Goal: Transaction & Acquisition: Obtain resource

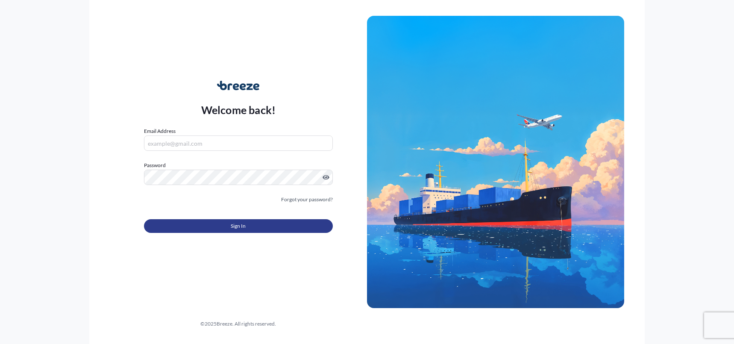
type input "[PERSON_NAME][EMAIL_ADDRESS][PERSON_NAME][DOMAIN_NAME]"
click at [244, 225] on span "Sign In" at bounding box center [238, 226] width 15 height 9
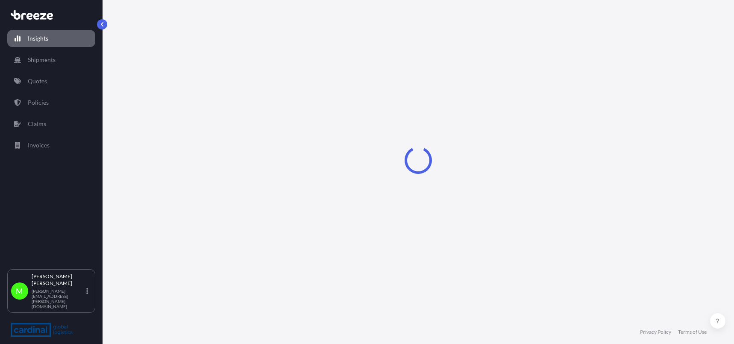
select select "2025"
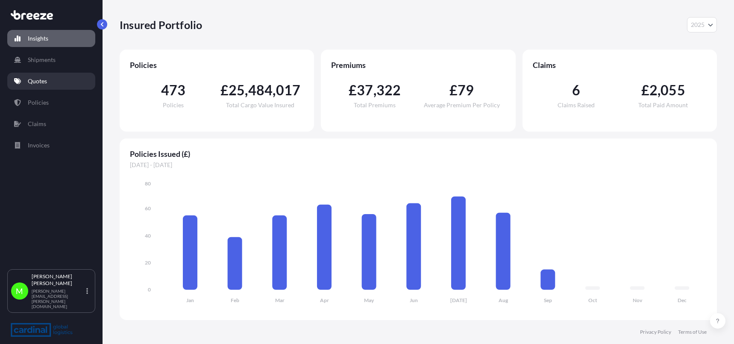
click at [52, 78] on link "Quotes" at bounding box center [51, 81] width 88 height 17
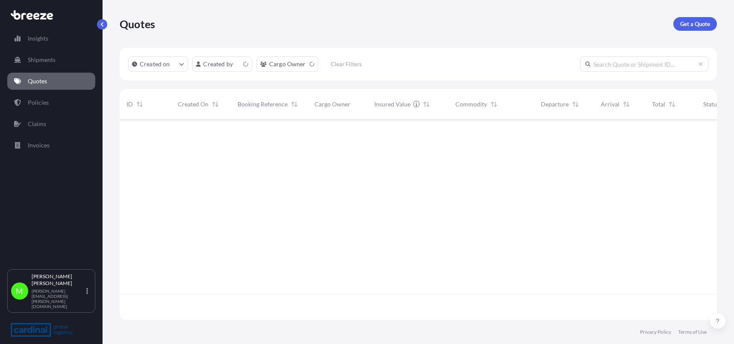
scroll to position [199, 590]
click at [693, 21] on p "Get a Quote" at bounding box center [695, 24] width 30 height 9
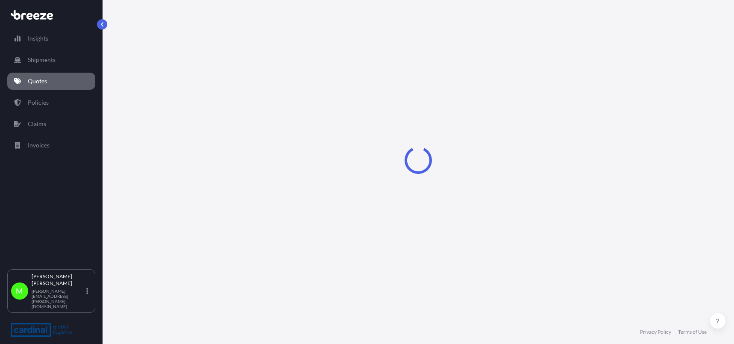
select select "Road"
select select "Sea"
select select "1"
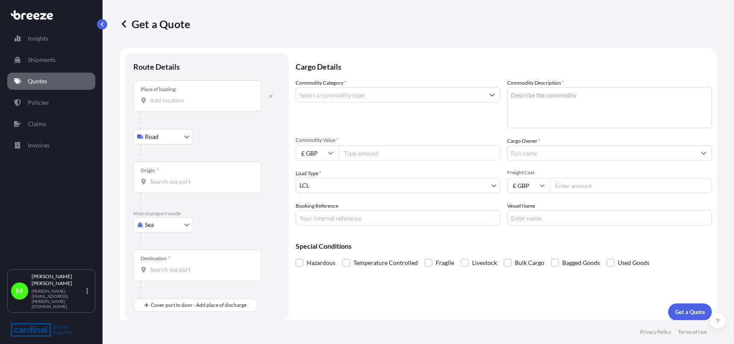
click at [162, 96] on input "Place of loading" at bounding box center [200, 100] width 101 height 9
click at [180, 101] on input "Place of loading" at bounding box center [200, 100] width 101 height 9
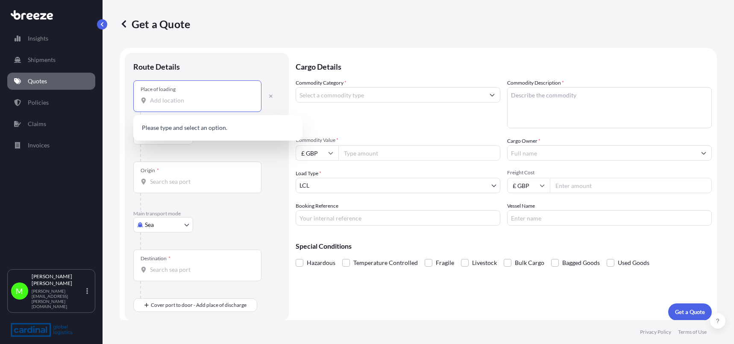
paste input "Fiamma, 3801-101"
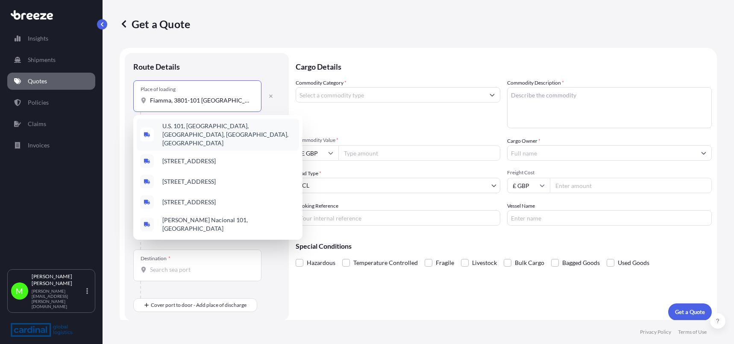
drag, startPoint x: 199, startPoint y: 100, endPoint x: 174, endPoint y: 101, distance: 24.8
click at [174, 101] on input "Fiamma, 3801-101 [GEOGRAPHIC_DATA]" at bounding box center [200, 100] width 101 height 9
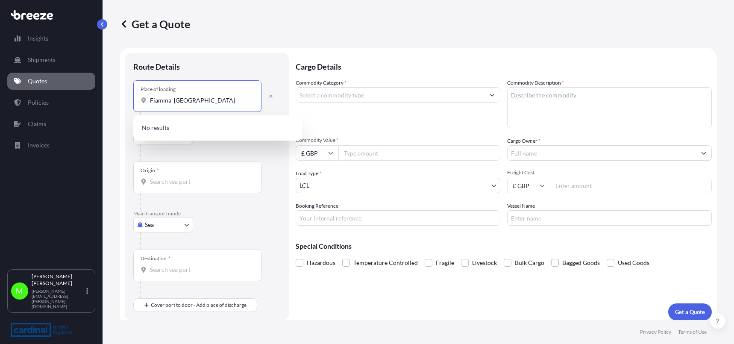
click at [209, 100] on input "Fiamma [GEOGRAPHIC_DATA]" at bounding box center [200, 100] width 101 height 9
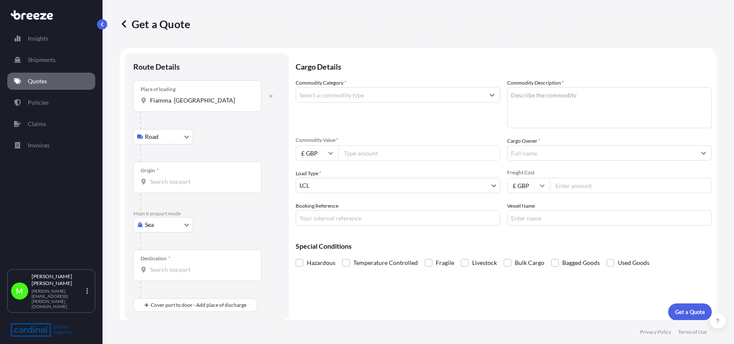
click at [170, 98] on input "Fiamma [GEOGRAPHIC_DATA]" at bounding box center [200, 100] width 101 height 9
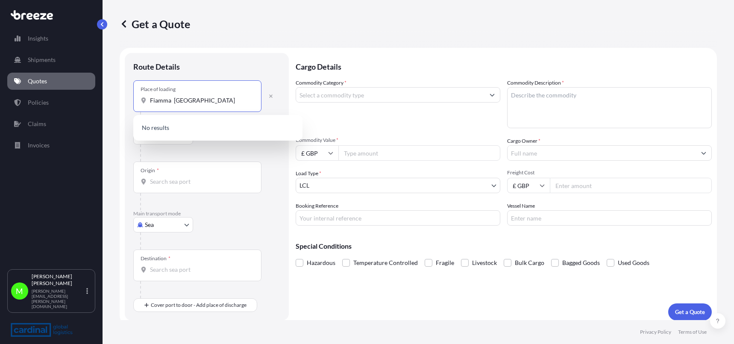
drag, startPoint x: 173, startPoint y: 100, endPoint x: 126, endPoint y: 102, distance: 47.0
click at [126, 102] on div "Route Details Place of loading Fiamma portugal Road Road Rail Origin * Main tra…" at bounding box center [207, 186] width 164 height 267
paste input "3801-101 Aveiro"
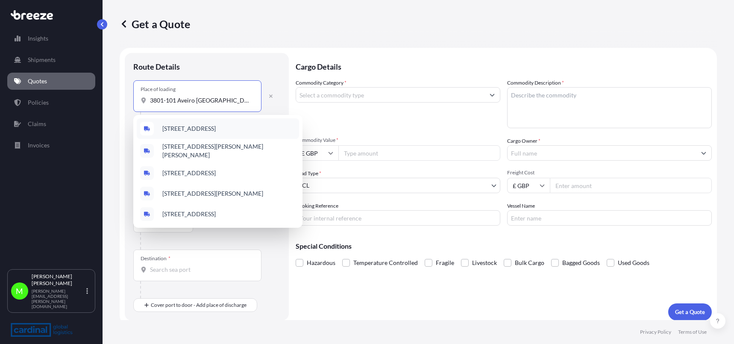
click at [216, 130] on span "[STREET_ADDRESS]" at bounding box center [188, 128] width 53 height 9
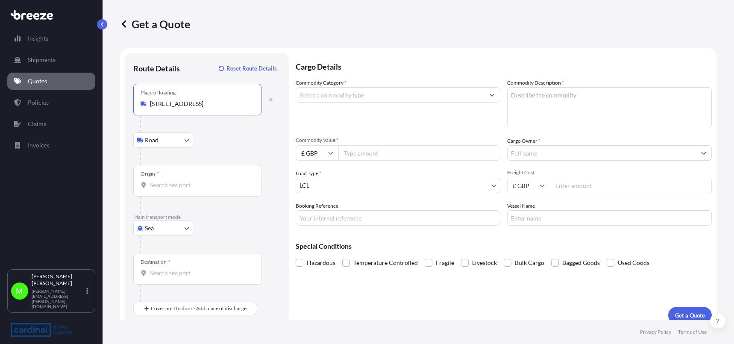
type input "[STREET_ADDRESS]"
click at [172, 184] on input "Origin *" at bounding box center [200, 185] width 101 height 9
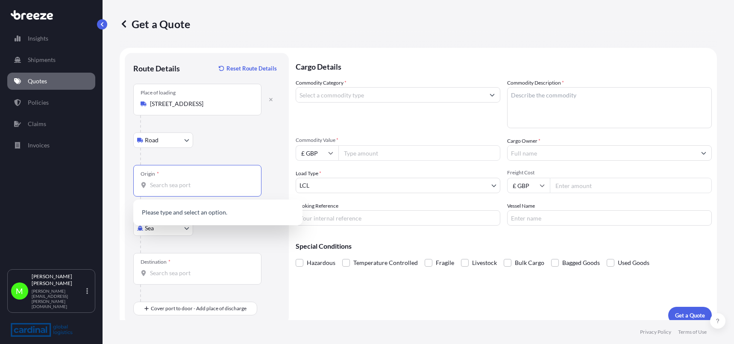
click at [212, 154] on div at bounding box center [210, 156] width 140 height 17
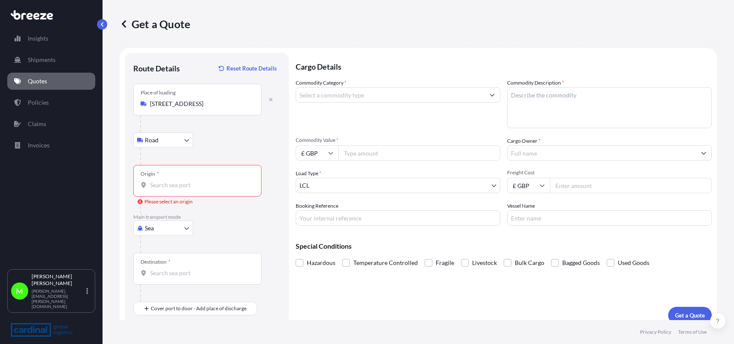
click at [157, 231] on body "0 options available. Insights Shipments Quotes Policies Claims Invoices M Marti…" at bounding box center [367, 172] width 734 height 344
click at [161, 282] on span "Road" at bounding box center [157, 280] width 14 height 9
select select "Road"
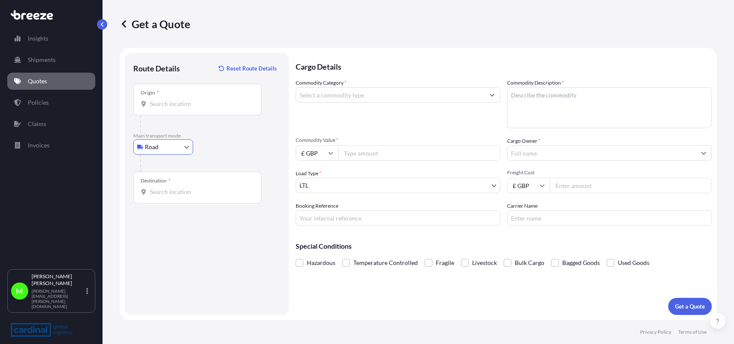
click at [170, 186] on div "Destination *" at bounding box center [197, 188] width 128 height 32
click at [170, 188] on input "Destination *" at bounding box center [200, 192] width 101 height 9
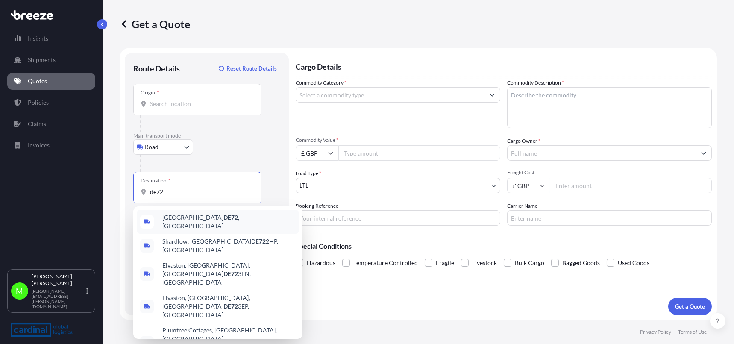
click at [190, 224] on div "Derby DE72 , [GEOGRAPHIC_DATA]" at bounding box center [218, 222] width 162 height 24
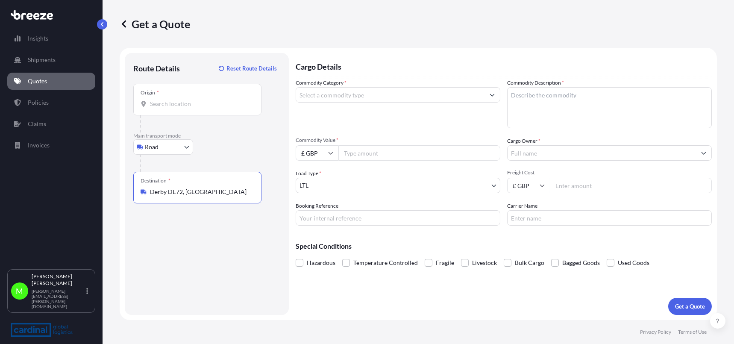
type input "Derby DE72, [GEOGRAPHIC_DATA]"
click at [347, 92] on input "Commodity Category *" at bounding box center [390, 94] width 188 height 15
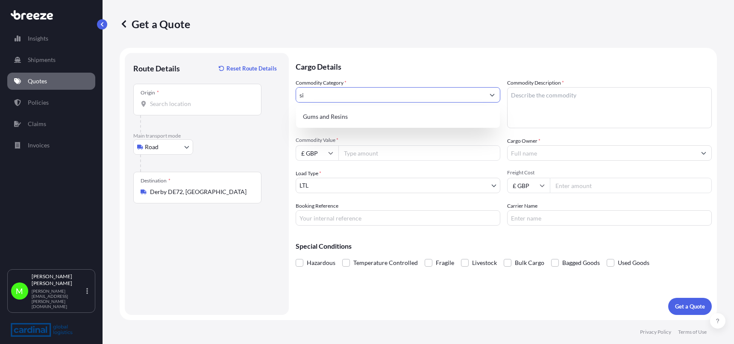
type input "s"
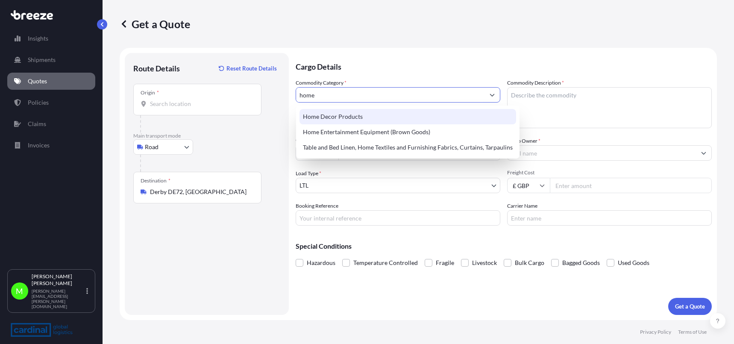
drag, startPoint x: 342, startPoint y: 94, endPoint x: 238, endPoint y: 94, distance: 103.8
click at [202, 94] on form "Route Details Reset Route Details Place of loading Road Road Rail Origin * Main…" at bounding box center [418, 184] width 597 height 272
type input "u"
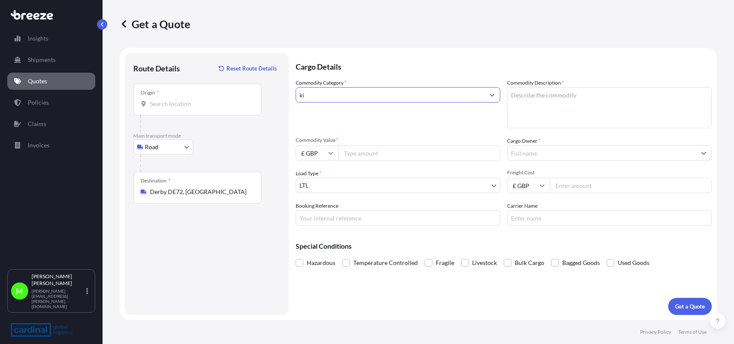
type input "k"
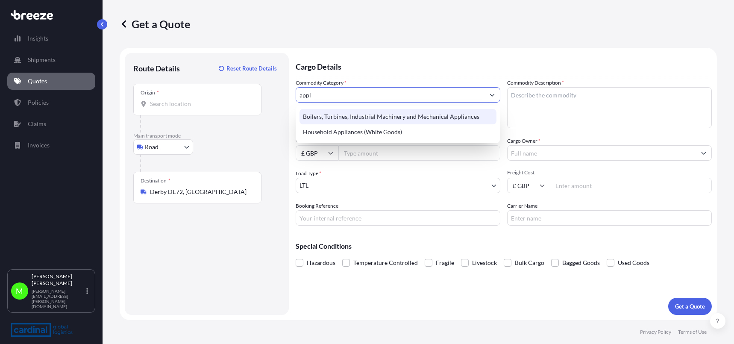
drag, startPoint x: 338, startPoint y: 96, endPoint x: 313, endPoint y: 108, distance: 27.5
click at [241, 98] on form "Route Details Reset Route Details Place of loading Road Road Rail Origin * Main…" at bounding box center [418, 184] width 597 height 272
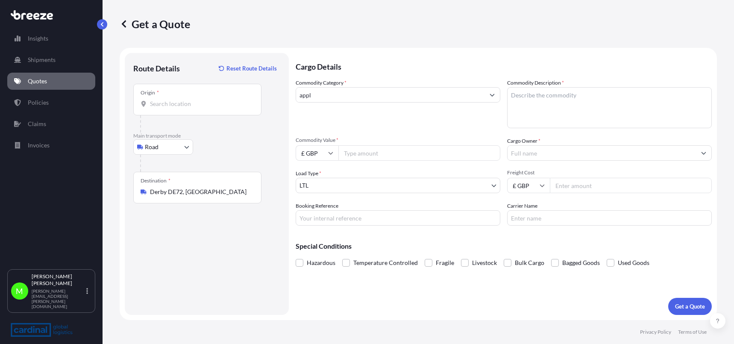
click at [338, 95] on input "appl" at bounding box center [390, 94] width 188 height 15
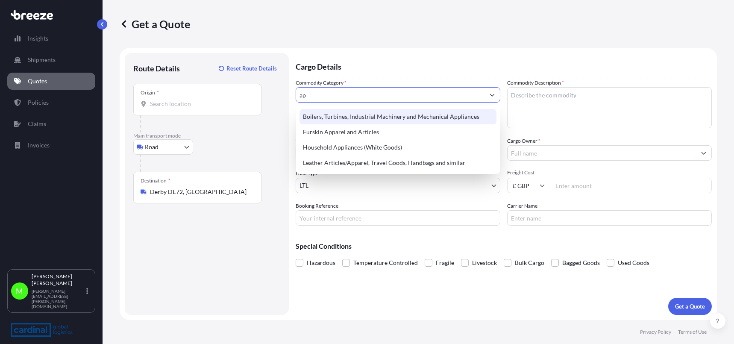
type input "a"
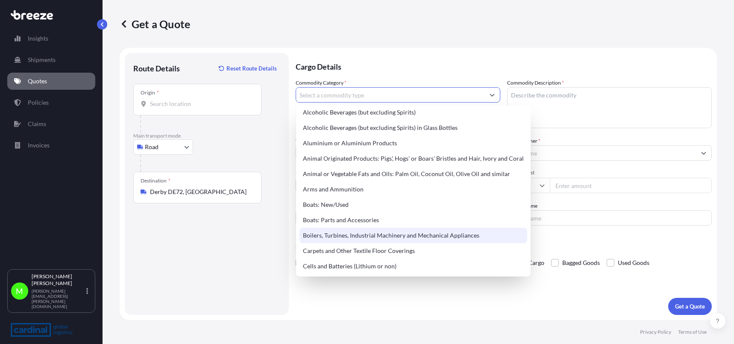
scroll to position [26, 0]
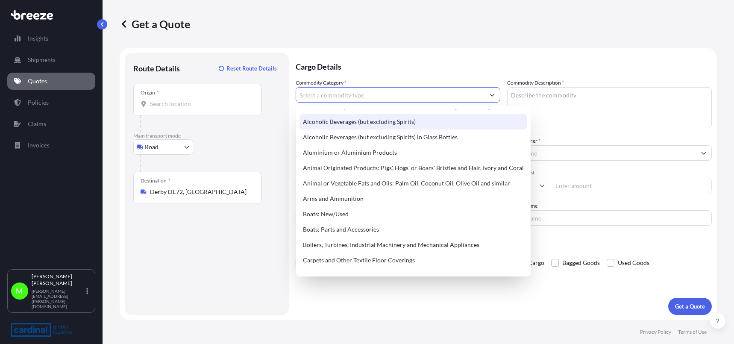
click at [314, 92] on input "Commodity Category *" at bounding box center [390, 94] width 188 height 15
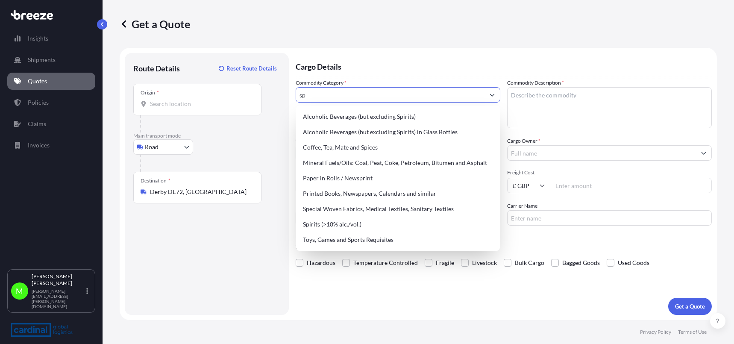
scroll to position [0, 0]
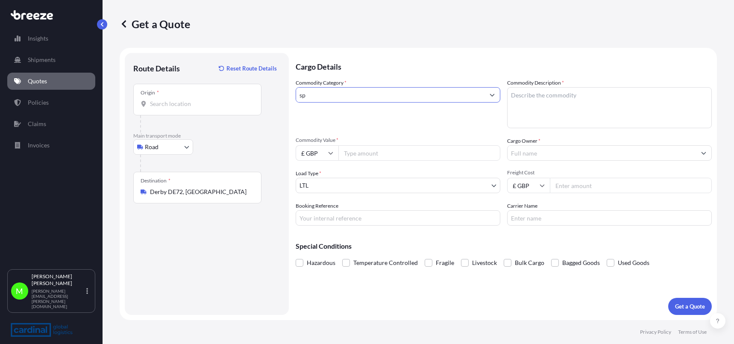
type input "s"
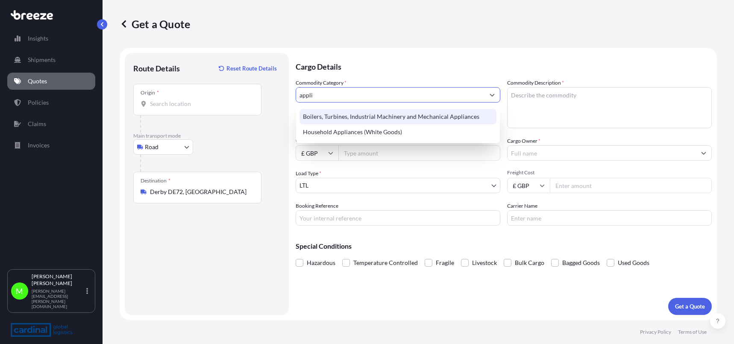
drag, startPoint x: 329, startPoint y: 100, endPoint x: 448, endPoint y: 120, distance: 120.0
click at [209, 95] on form "Route Details Reset Route Details Place of loading Road Road Rail Origin * Main…" at bounding box center [418, 184] width 597 height 272
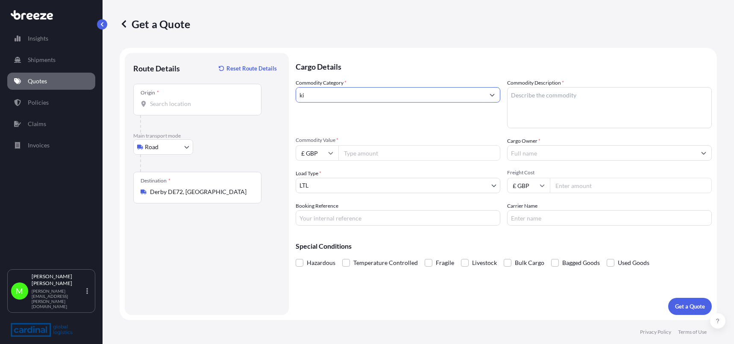
type input "k"
click at [334, 93] on input "home" at bounding box center [390, 94] width 188 height 15
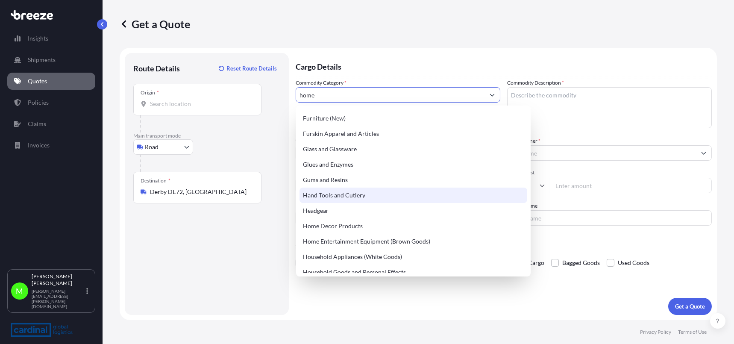
scroll to position [726, 0]
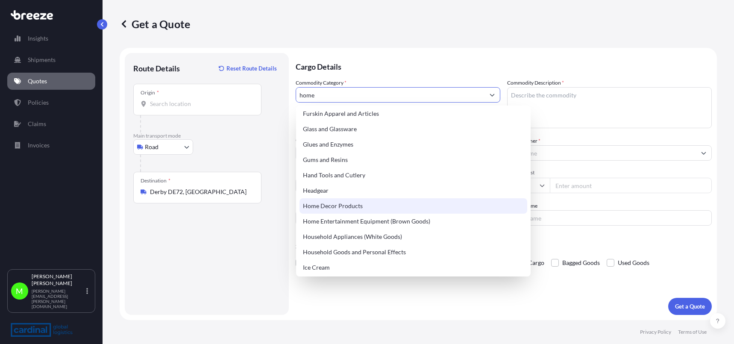
click at [394, 206] on div "Home Decor Products" at bounding box center [414, 205] width 228 height 15
type input "Home Decor Products"
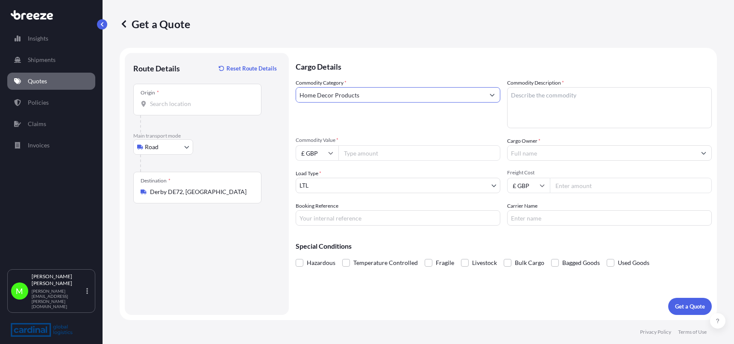
click at [584, 93] on textarea "Commodity Description *" at bounding box center [609, 107] width 205 height 41
type textarea "Sinks"
click at [359, 153] on input "Commodity Value *" at bounding box center [419, 152] width 162 height 15
paste input "12409.00"
type input "12409.00"
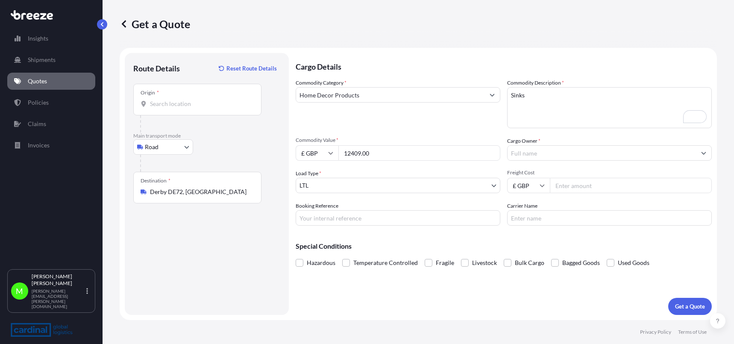
click at [542, 151] on input "Cargo Owner *" at bounding box center [602, 152] width 188 height 15
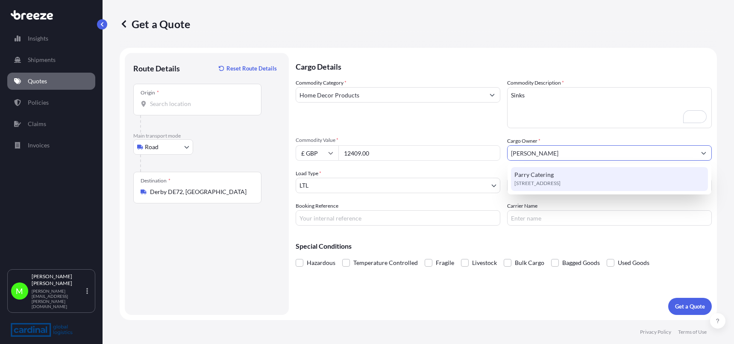
click at [549, 182] on span "[STREET_ADDRESS]" at bounding box center [537, 183] width 46 height 9
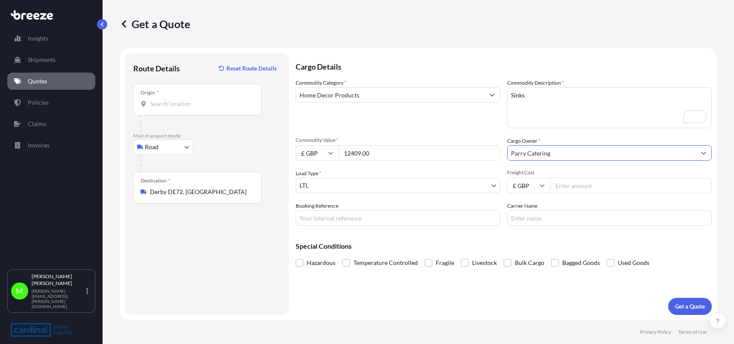
type input "Parry Catering"
click at [580, 185] on input "Freight Cost" at bounding box center [631, 185] width 162 height 15
click at [584, 187] on input "Freight Cost" at bounding box center [631, 185] width 162 height 15
type input "1047.50"
click at [536, 220] on input "Carrier Name" at bounding box center [609, 217] width 205 height 15
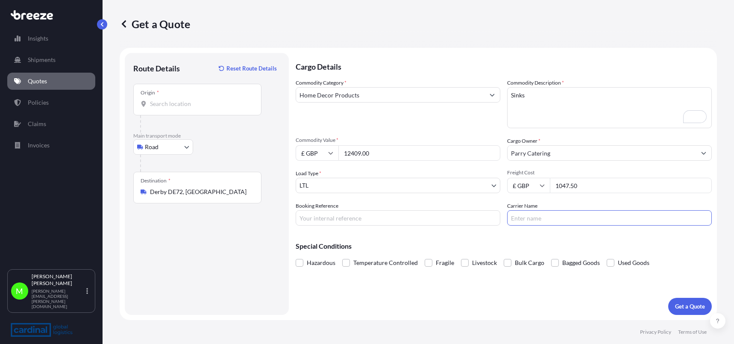
type input "A"
click at [353, 220] on input "Booking Reference" at bounding box center [398, 217] width 205 height 15
click at [352, 214] on input "Booking Reference" at bounding box center [398, 217] width 205 height 15
click at [676, 307] on p "Get a Quote" at bounding box center [690, 306] width 30 height 9
click at [165, 104] on input "Origin * Please select an origin" at bounding box center [200, 104] width 101 height 9
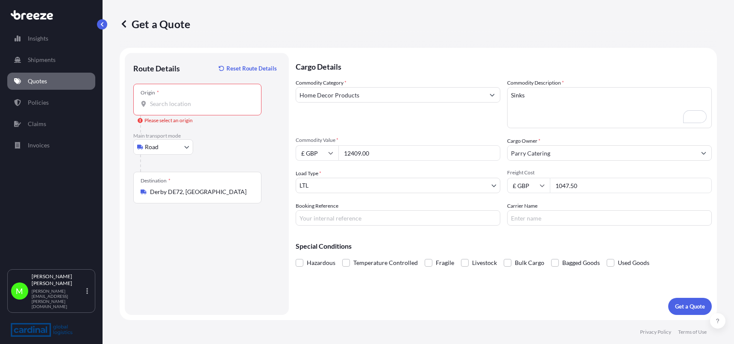
click at [99, 88] on div "Insights Shipments Quotes Policies Claims Invoices M Martin Caldwell [EMAIL_ADD…" at bounding box center [51, 172] width 103 height 344
click at [194, 106] on input "Origin * Please select an origin" at bounding box center [200, 104] width 101 height 9
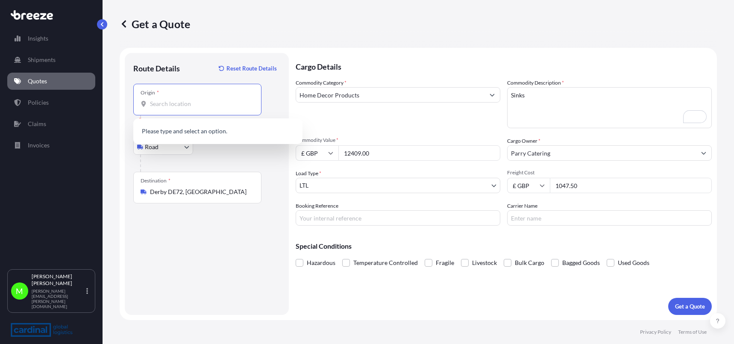
paste input "Aveiro, [GEOGRAPHIC_DATA]."
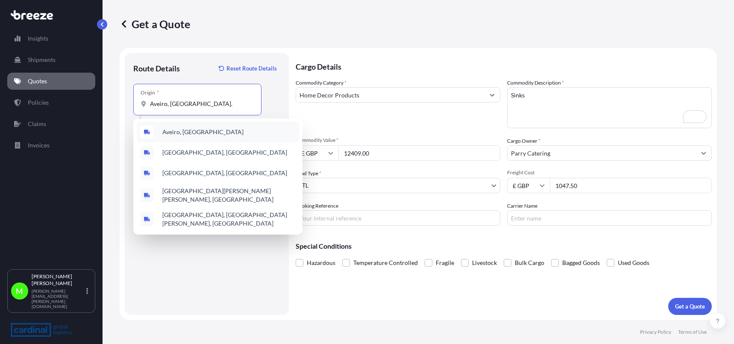
click at [188, 132] on span "Aveiro, [GEOGRAPHIC_DATA]" at bounding box center [202, 132] width 81 height 9
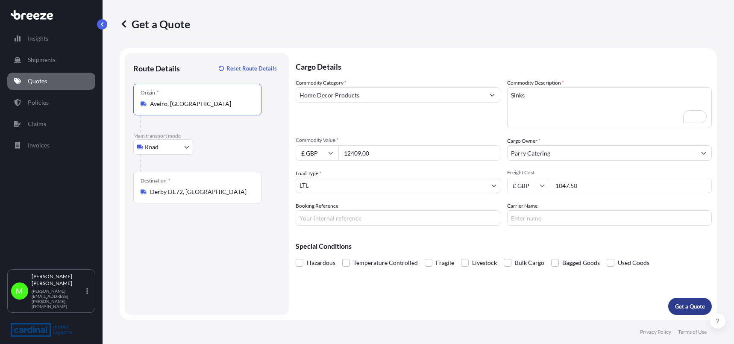
type input "Aveiro, [GEOGRAPHIC_DATA]"
click at [696, 304] on p "Get a Quote" at bounding box center [690, 306] width 30 height 9
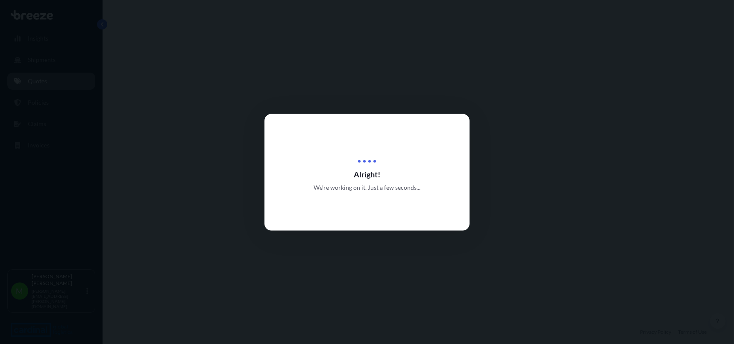
select select "Road"
select select "1"
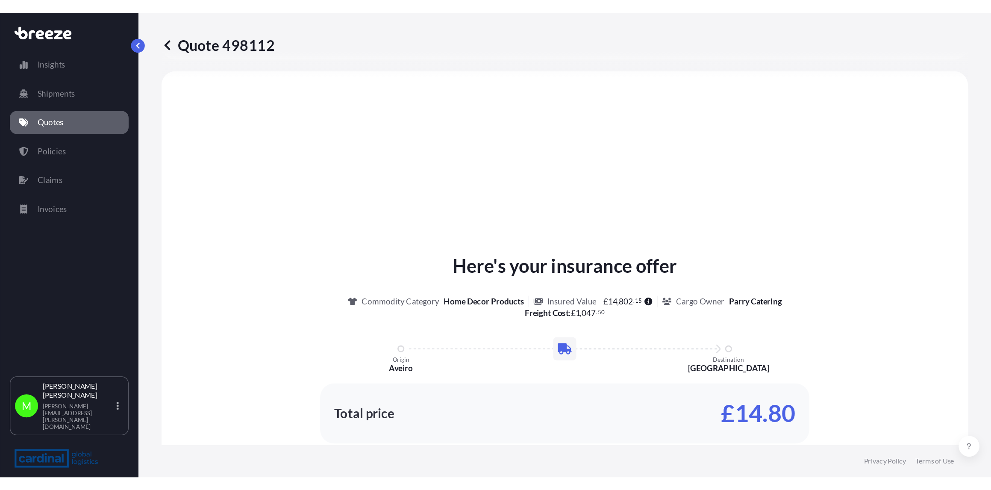
scroll to position [257, 0]
